Goal: Task Accomplishment & Management: Manage account settings

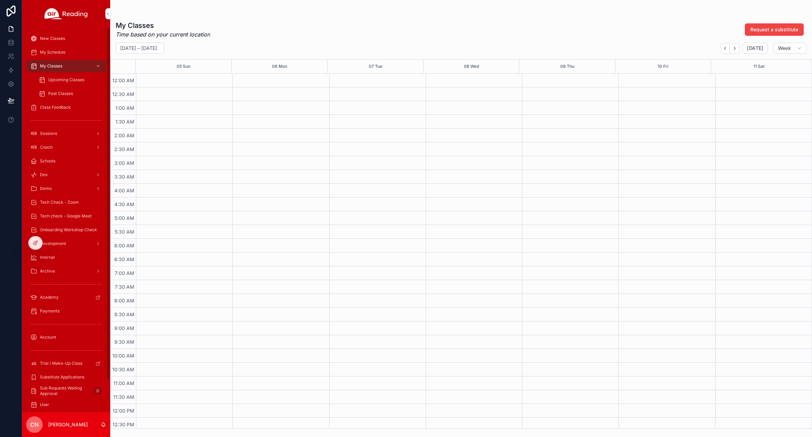
click at [61, 80] on span "Upcoming Classes" at bounding box center [66, 80] width 36 height 6
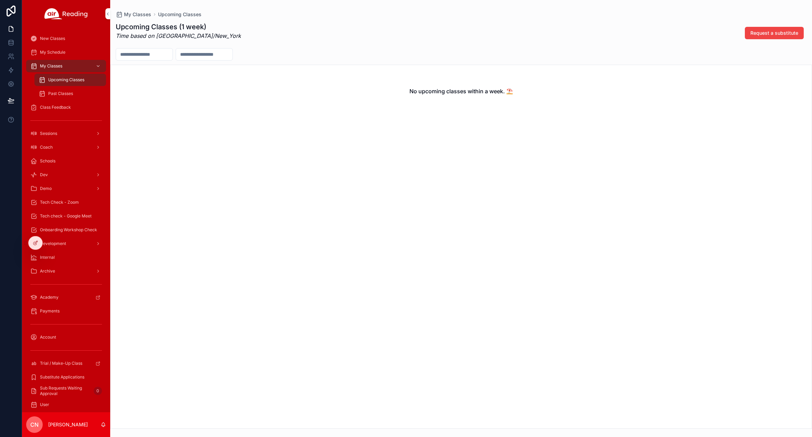
click at [0, 0] on icon at bounding box center [0, 0] width 0 height 0
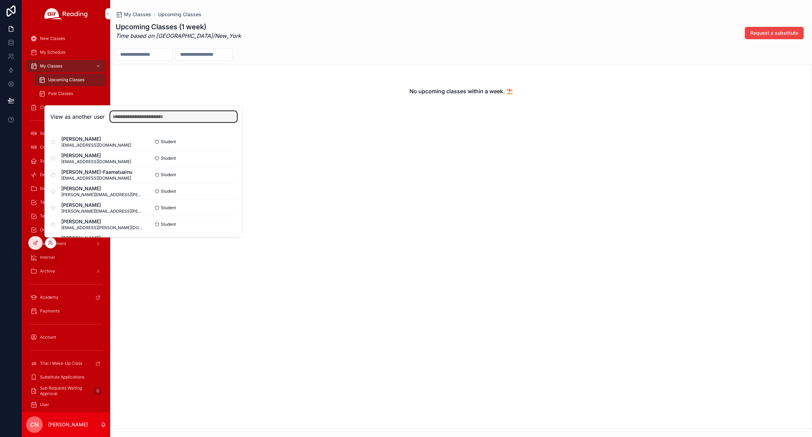
click at [134, 119] on input "text" at bounding box center [173, 116] width 127 height 11
type input "*"
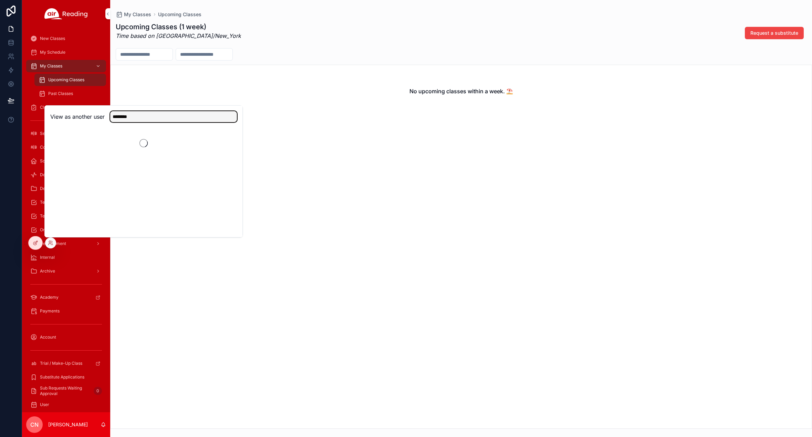
type input "********"
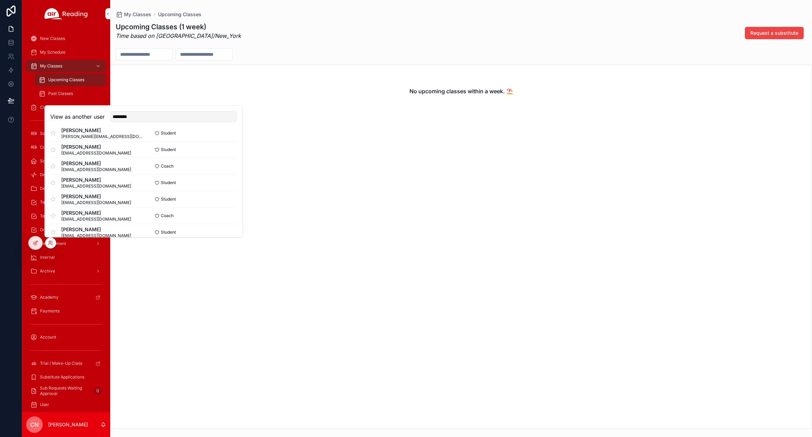
scroll to position [10, 0]
click at [0, 0] on button "Select" at bounding box center [0, 0] width 0 height 0
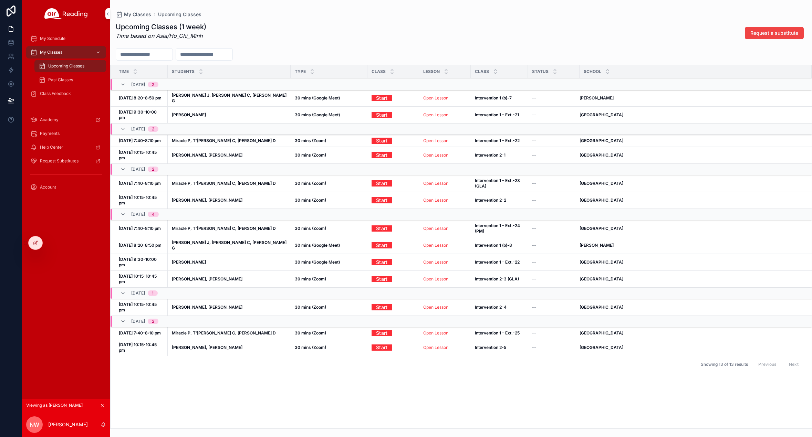
click at [52, 39] on span "My Schedule" at bounding box center [52, 39] width 25 height 6
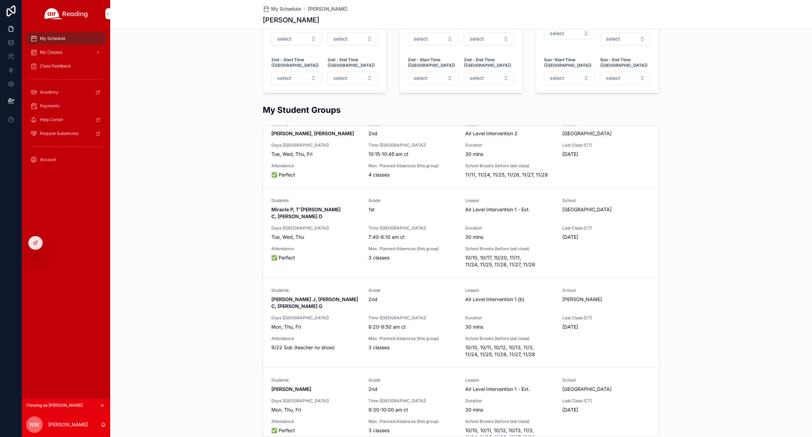
scroll to position [14, 0]
click at [57, 51] on span "My Classes" at bounding box center [51, 53] width 22 height 6
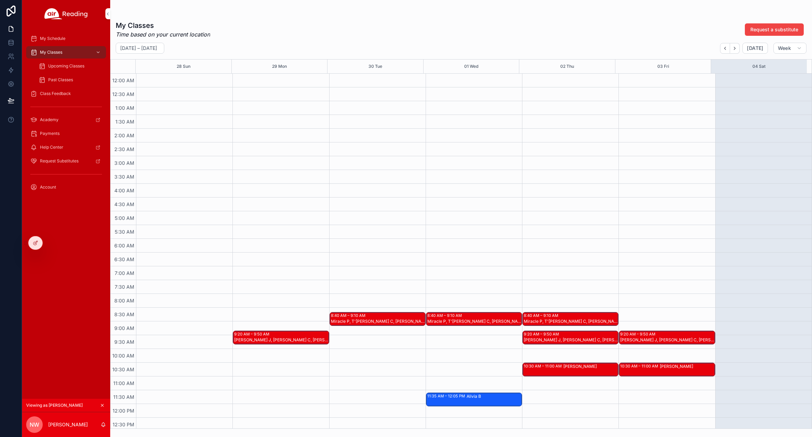
click at [67, 66] on span "Upcoming Classes" at bounding box center [66, 66] width 36 height 6
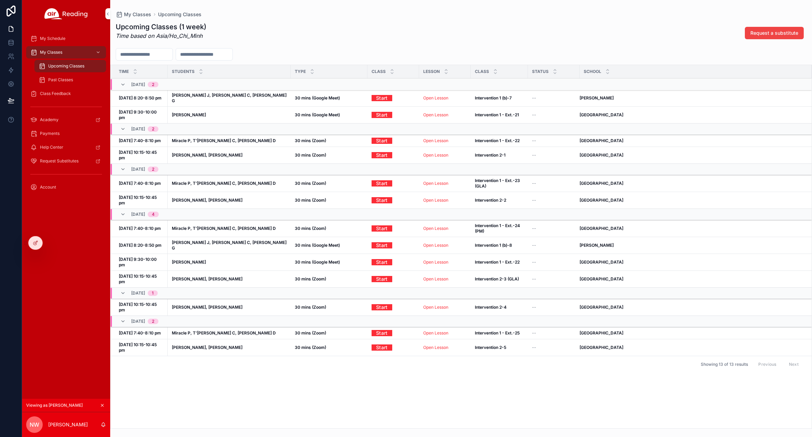
click at [0, 0] on div at bounding box center [0, 0] width 0 height 0
click at [0, 0] on icon at bounding box center [0, 0] width 0 height 0
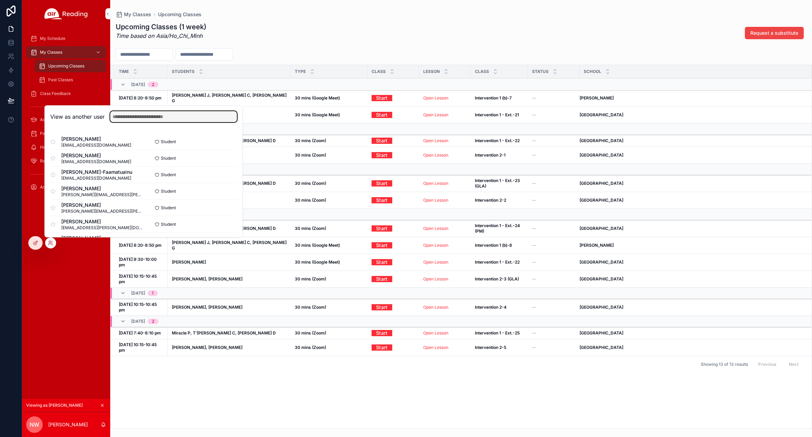
click at [141, 116] on input "text" at bounding box center [173, 116] width 127 height 11
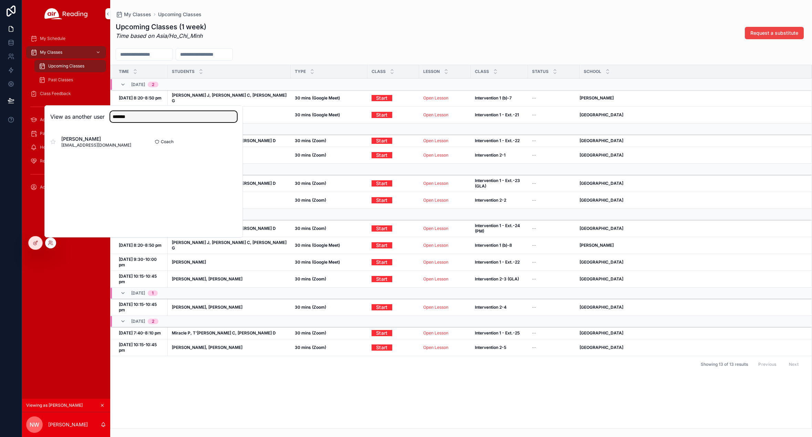
type input "*******"
click at [0, 0] on button "Select" at bounding box center [0, 0] width 0 height 0
